Goal: Entertainment & Leisure: Consume media (video, audio)

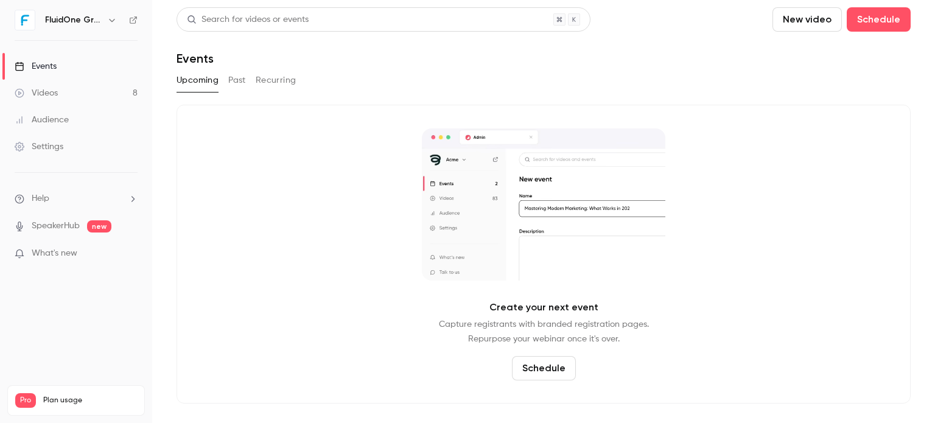
click at [90, 85] on link "Videos 8" at bounding box center [76, 93] width 152 height 27
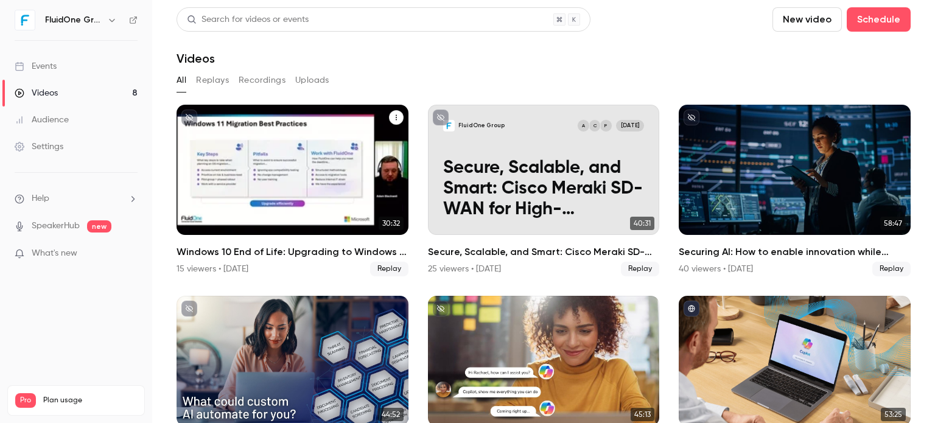
click at [295, 161] on div "Windows 10 End of Life: Upgrading to Windows 11 & the Added Value of Business P…" at bounding box center [293, 170] width 232 height 130
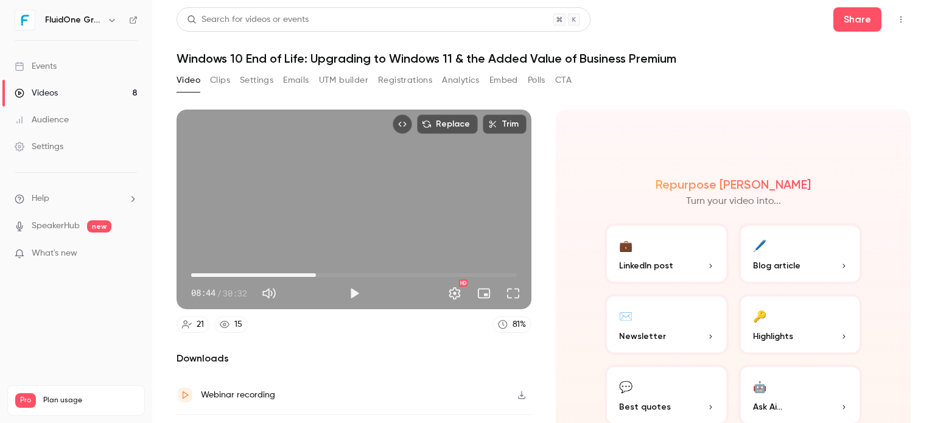
drag, startPoint x: 208, startPoint y: 270, endPoint x: 327, endPoint y: 271, distance: 119.3
click at [327, 271] on span "11:41" at bounding box center [354, 274] width 326 height 19
drag, startPoint x: 326, startPoint y: 269, endPoint x: 336, endPoint y: 271, distance: 10.0
click at [336, 273] on span "13:46" at bounding box center [338, 275] width 4 height 4
click at [340, 273] on span "14:04" at bounding box center [342, 275] width 4 height 4
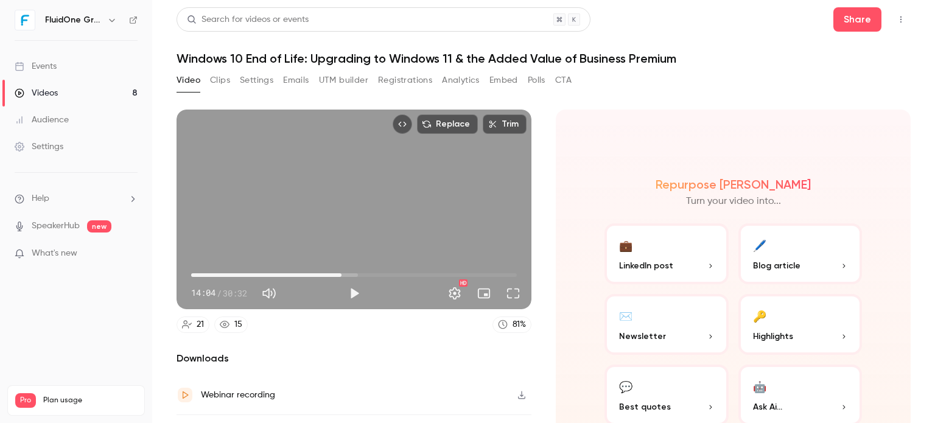
click at [340, 273] on span "14:04" at bounding box center [342, 275] width 4 height 4
click at [353, 289] on button "Play" at bounding box center [354, 293] width 24 height 24
click at [336, 273] on span "13:46" at bounding box center [338, 275] width 4 height 4
click at [337, 273] on span "13:49" at bounding box center [339, 275] width 4 height 4
click at [303, 231] on div "Replace Trim 14:43 14:43 / 30:32 HD" at bounding box center [354, 210] width 355 height 200
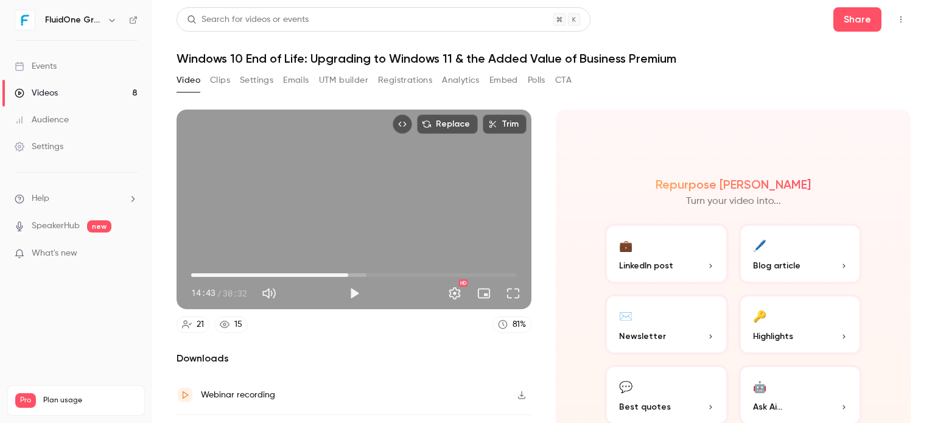
click at [303, 231] on div "Replace Trim 14:43 14:43 / 30:32 HD" at bounding box center [354, 210] width 355 height 200
click at [348, 287] on button "Pause" at bounding box center [354, 293] width 24 height 24
click at [348, 287] on button "Play" at bounding box center [354, 293] width 24 height 24
click at [348, 287] on button "Pause" at bounding box center [354, 293] width 24 height 24
click at [348, 287] on button "Play" at bounding box center [354, 293] width 24 height 24
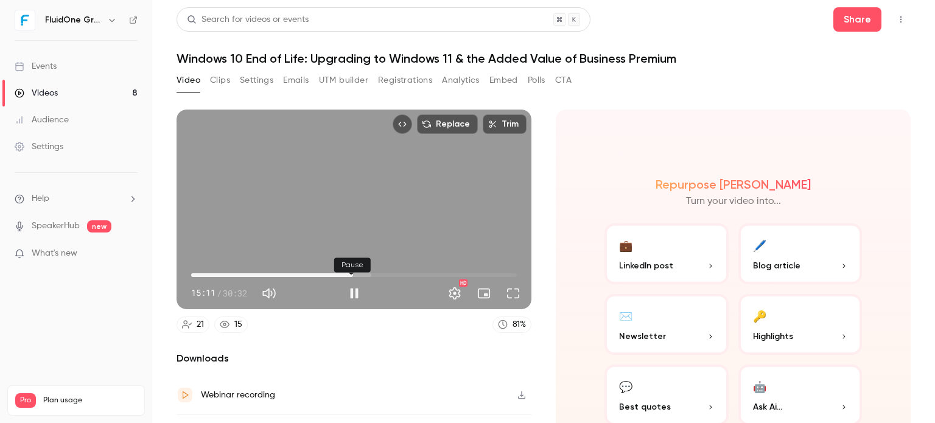
click at [348, 284] on button "Pause" at bounding box center [354, 293] width 24 height 24
type input "*****"
